Goal: Navigation & Orientation: Find specific page/section

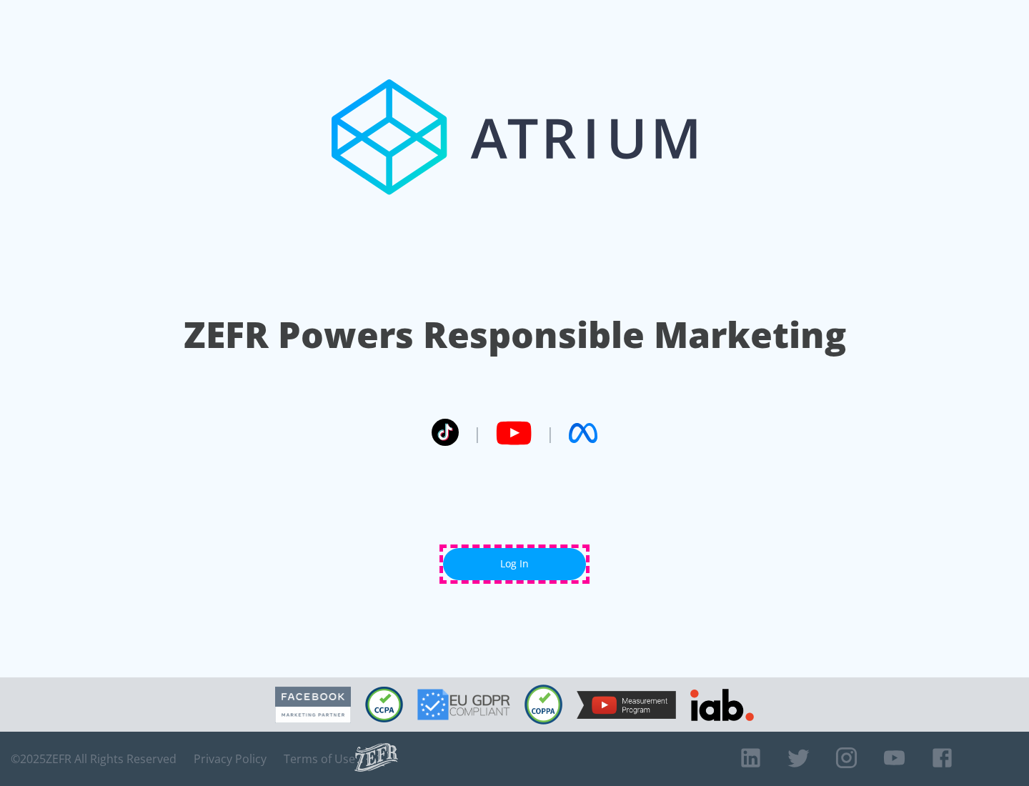
click at [515, 564] on link "Log In" at bounding box center [514, 564] width 143 height 32
